Goal: Navigation & Orientation: Find specific page/section

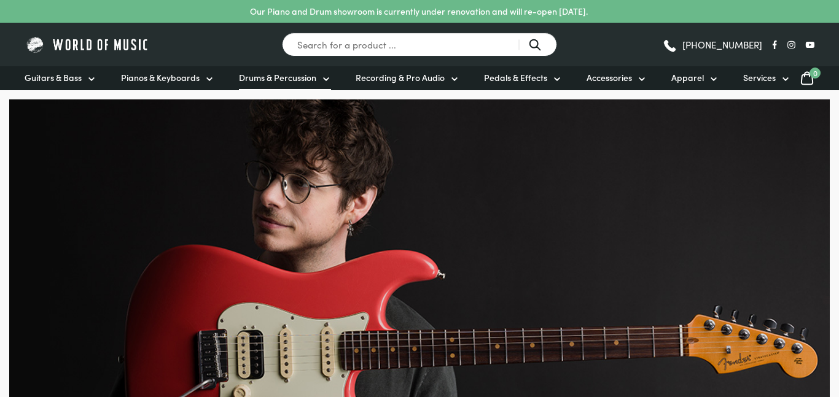
click at [280, 79] on span "Drums & Percussion" at bounding box center [277, 77] width 77 height 13
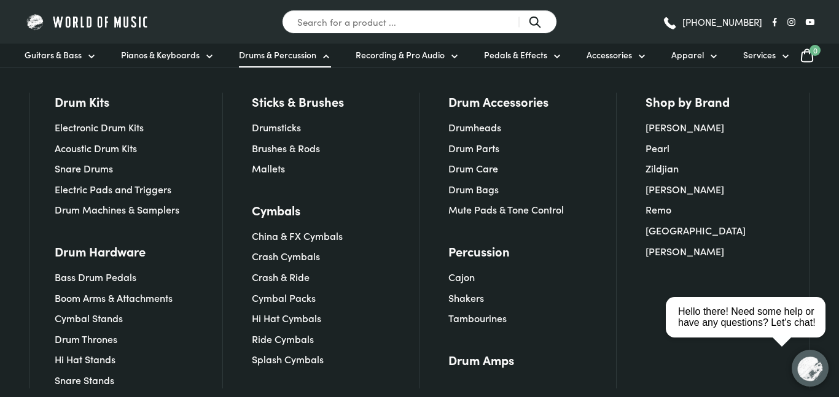
scroll to position [130, 0]
click at [403, 55] on span "Recording & Pro Audio" at bounding box center [400, 55] width 89 height 13
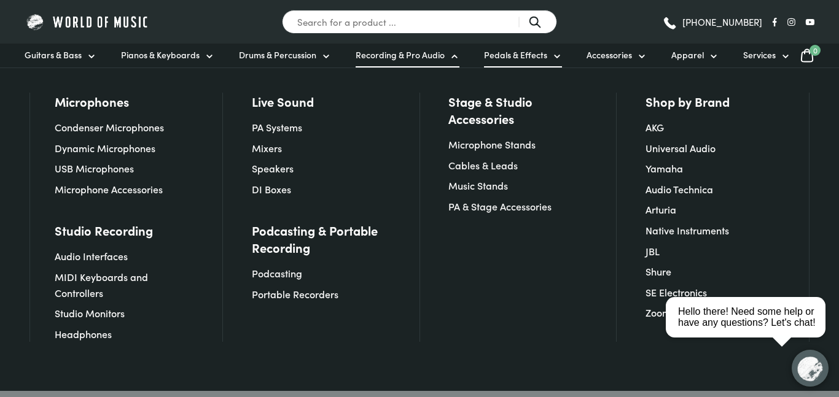
click at [547, 53] on link "Pedals & Effects" at bounding box center [523, 56] width 78 height 24
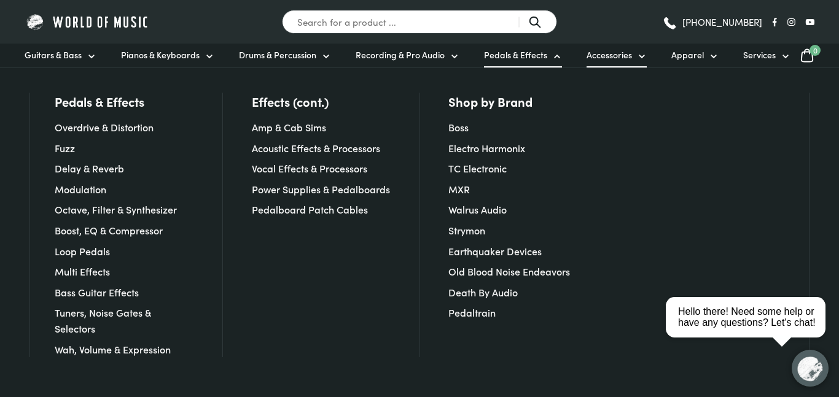
click at [613, 55] on span "Accessories" at bounding box center [609, 55] width 45 height 13
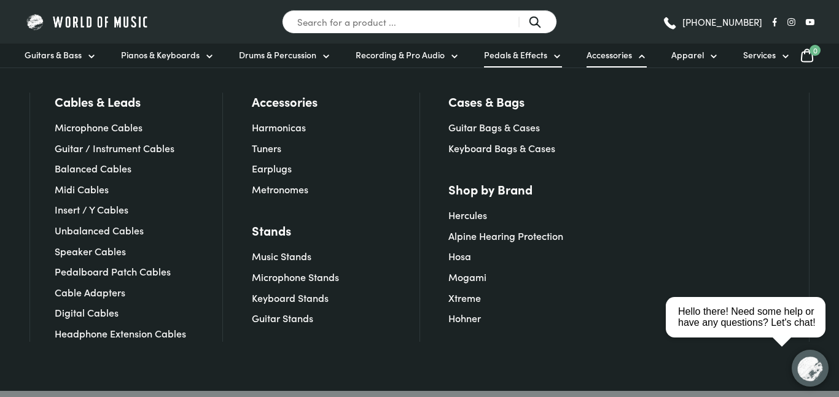
click at [510, 58] on span "Pedals & Effects" at bounding box center [515, 55] width 63 height 13
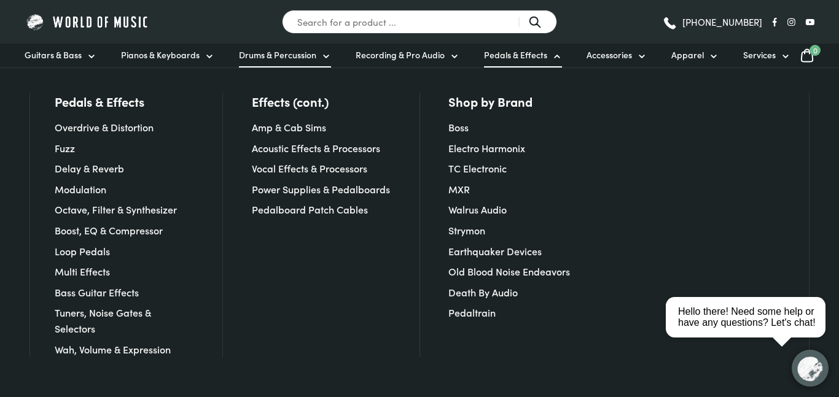
click at [248, 58] on span "Drums & Percussion" at bounding box center [277, 55] width 77 height 13
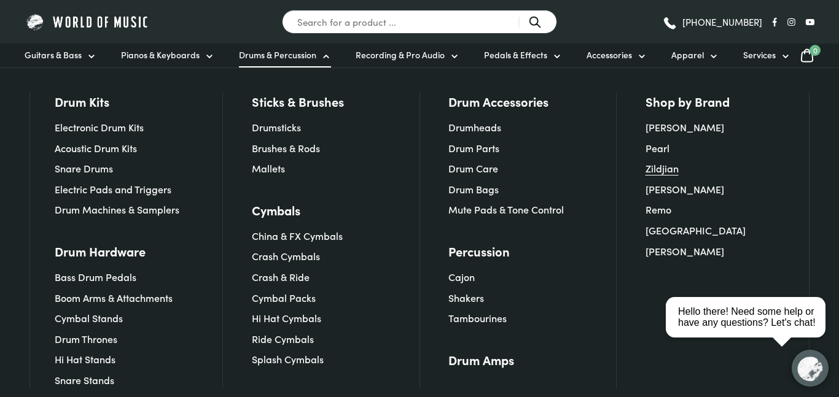
click at [667, 166] on link "Zildjian" at bounding box center [662, 169] width 33 height 14
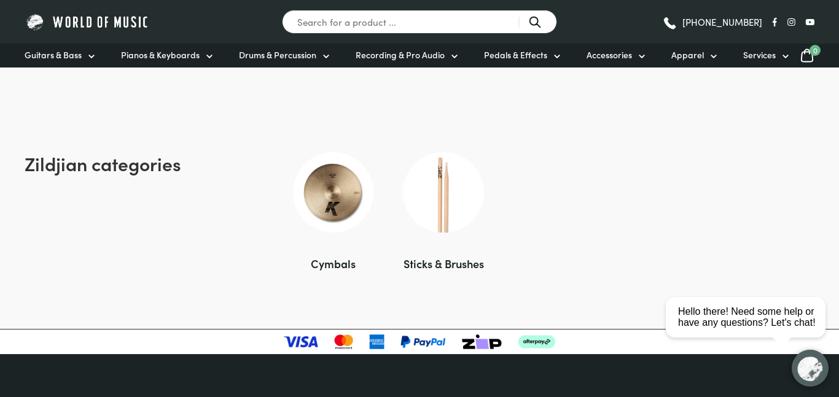
click at [322, 198] on img at bounding box center [333, 192] width 80 height 80
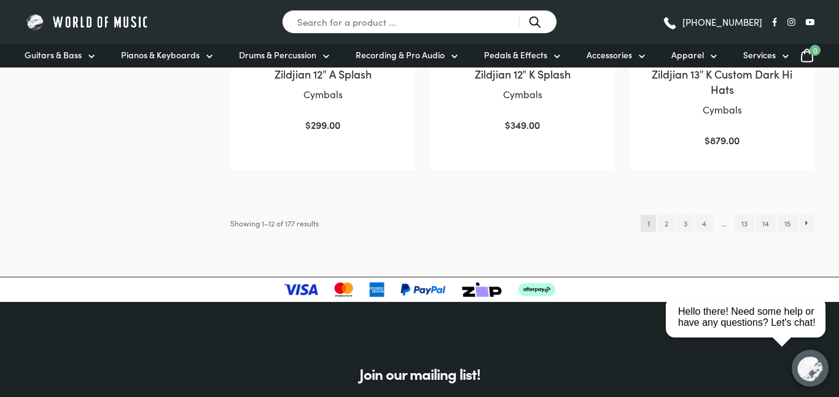
scroll to position [1364, 0]
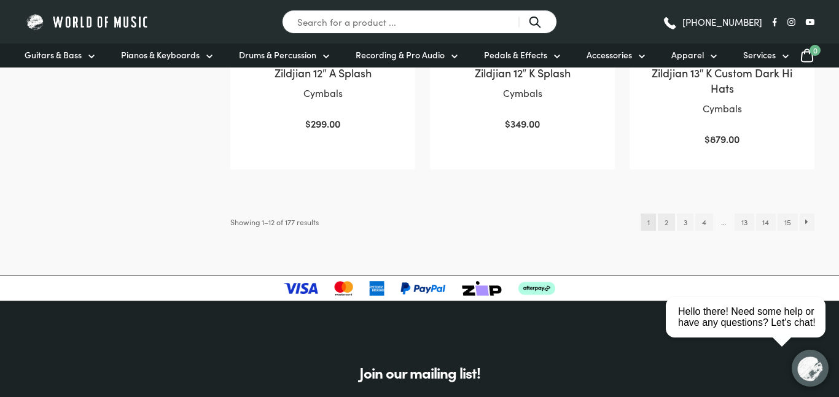
click at [665, 221] on link "2" at bounding box center [666, 222] width 17 height 17
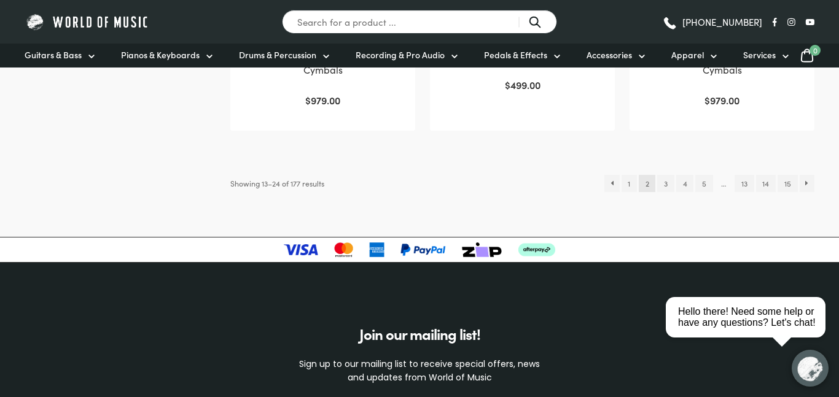
scroll to position [1386, 0]
